Goal: Information Seeking & Learning: Understand process/instructions

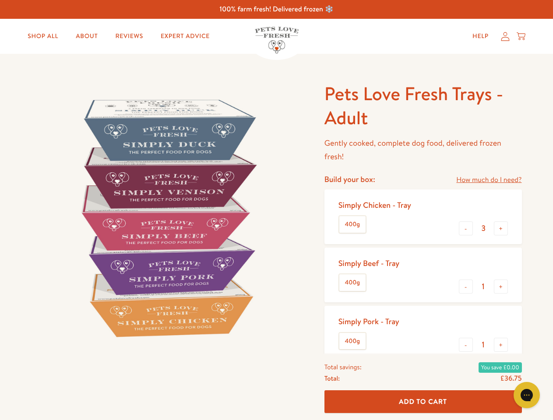
click at [276, 210] on img at bounding box center [167, 218] width 272 height 272
click at [488, 180] on link "How much do I need?" at bounding box center [488, 180] width 65 height 12
click at [0, 0] on div "Feeding guide Find out exactly how much food your dog needs Select a breed Affe…" at bounding box center [0, 0] width 0 height 0
click at [500, 228] on button "+" at bounding box center [500, 228] width 14 height 14
type input "4"
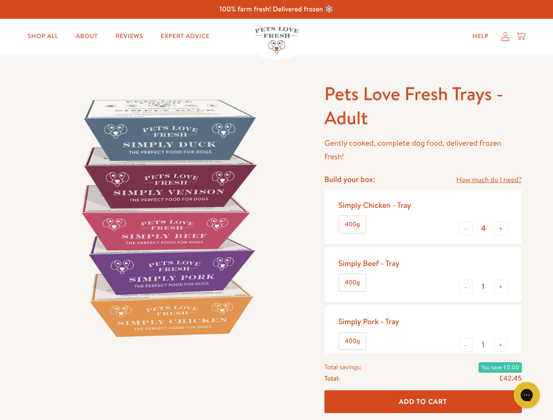
click at [465, 287] on button "-" at bounding box center [465, 287] width 14 height 14
click at [500, 287] on button "+" at bounding box center [500, 287] width 14 height 14
type input "1"
click at [465, 345] on button "-" at bounding box center [465, 345] width 14 height 14
type input "0"
